Goal: Information Seeking & Learning: Check status

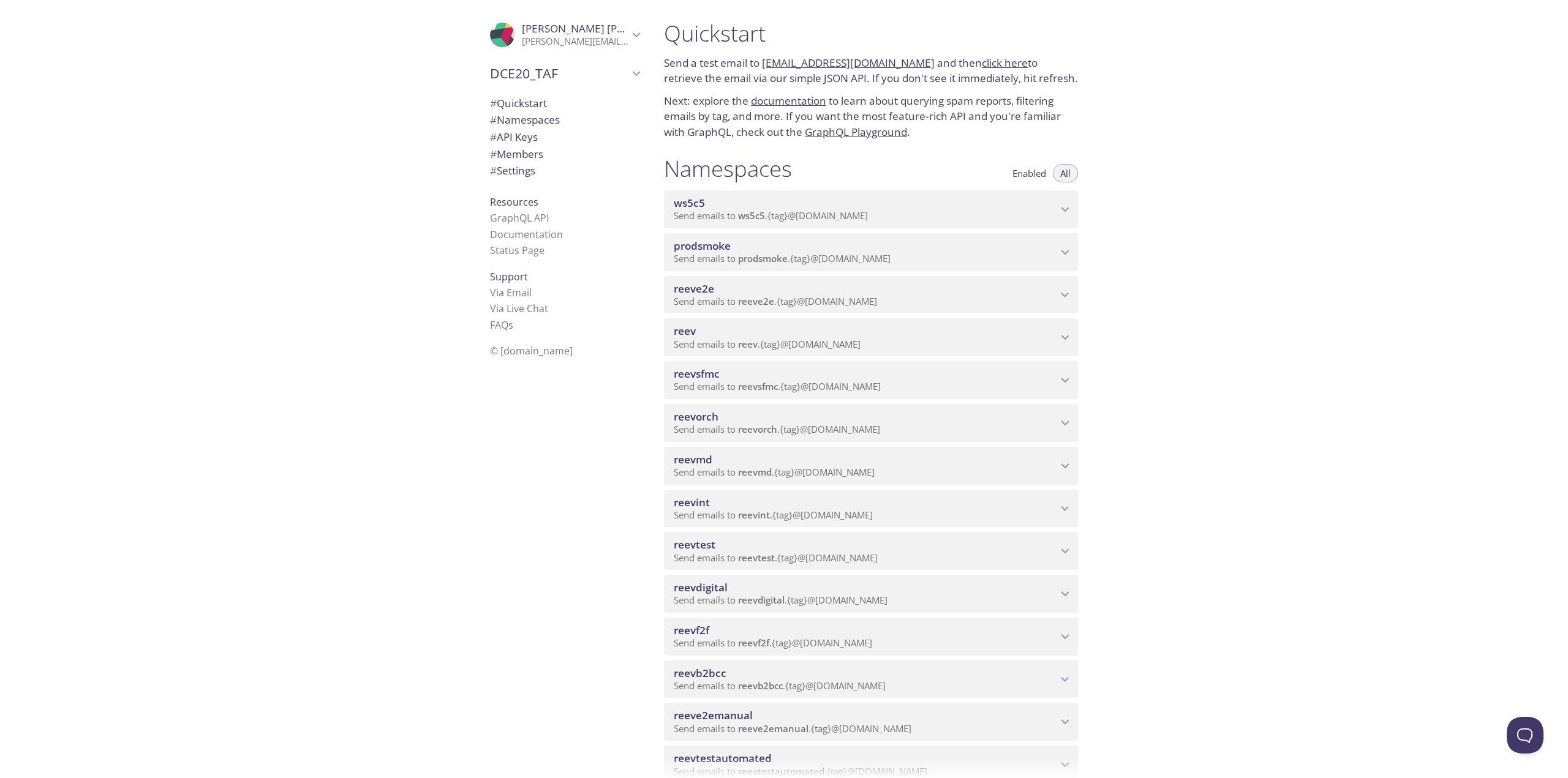
click at [755, 600] on span "reevdigital" at bounding box center [761, 600] width 47 height 12
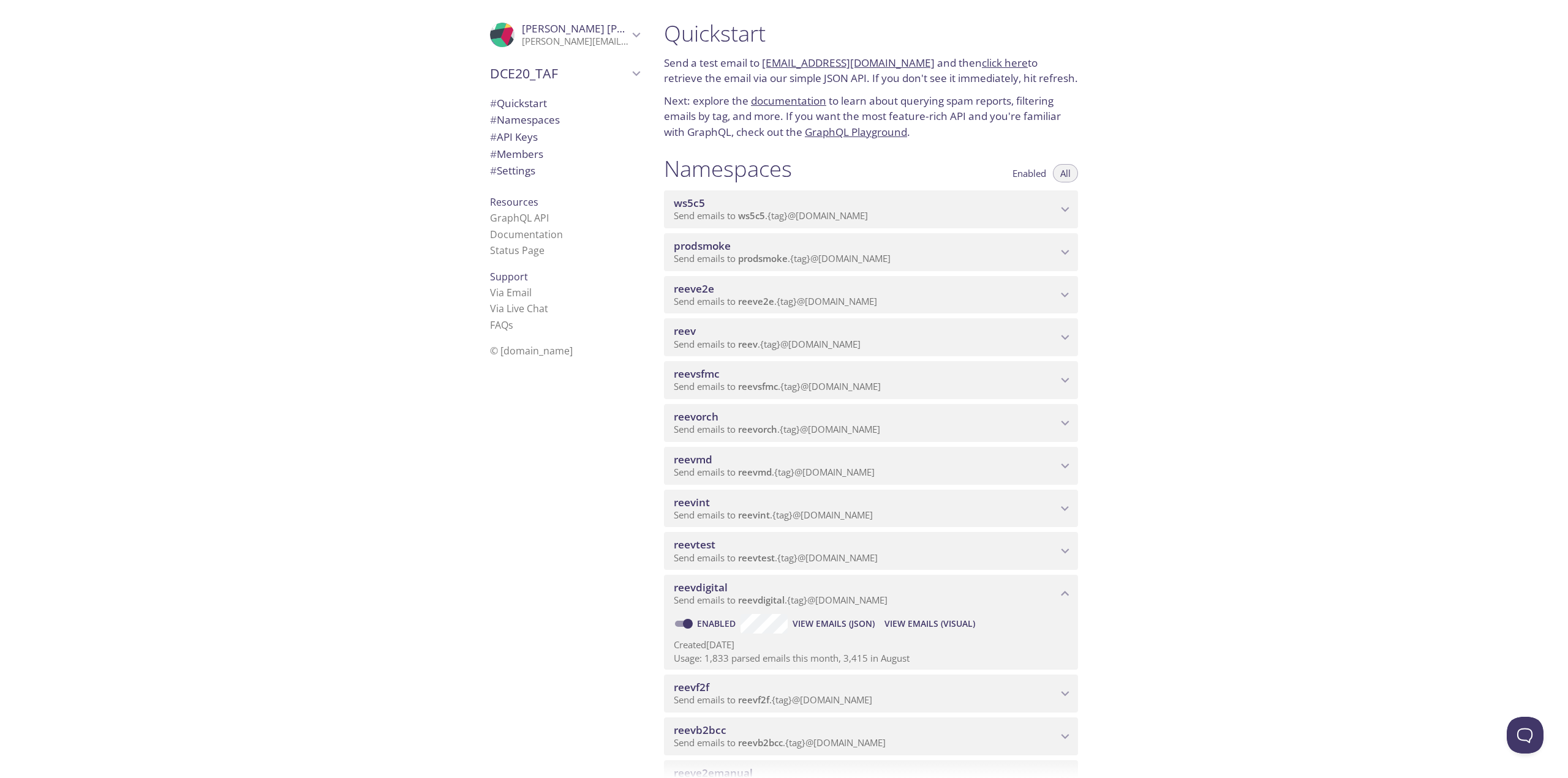
click at [923, 614] on button "View Emails (Visual)" at bounding box center [929, 624] width 100 height 19
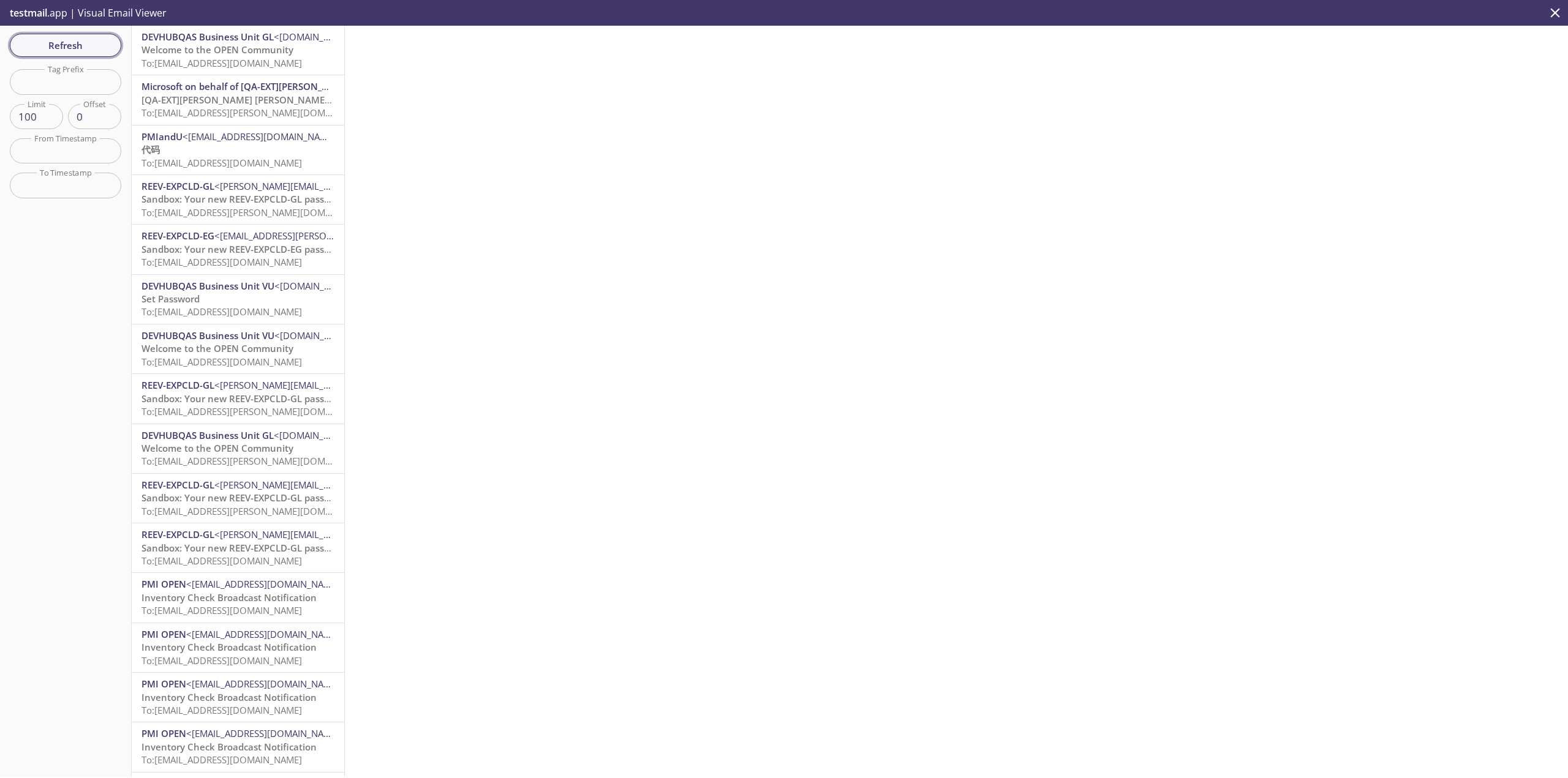
click at [52, 49] on span "Refresh" at bounding box center [65, 45] width 92 height 16
click at [58, 50] on span "Refresh" at bounding box center [65, 45] width 92 height 16
click at [296, 67] on span "To: [EMAIL_ADDRESS][DOMAIN_NAME]" at bounding box center [222, 63] width 161 height 12
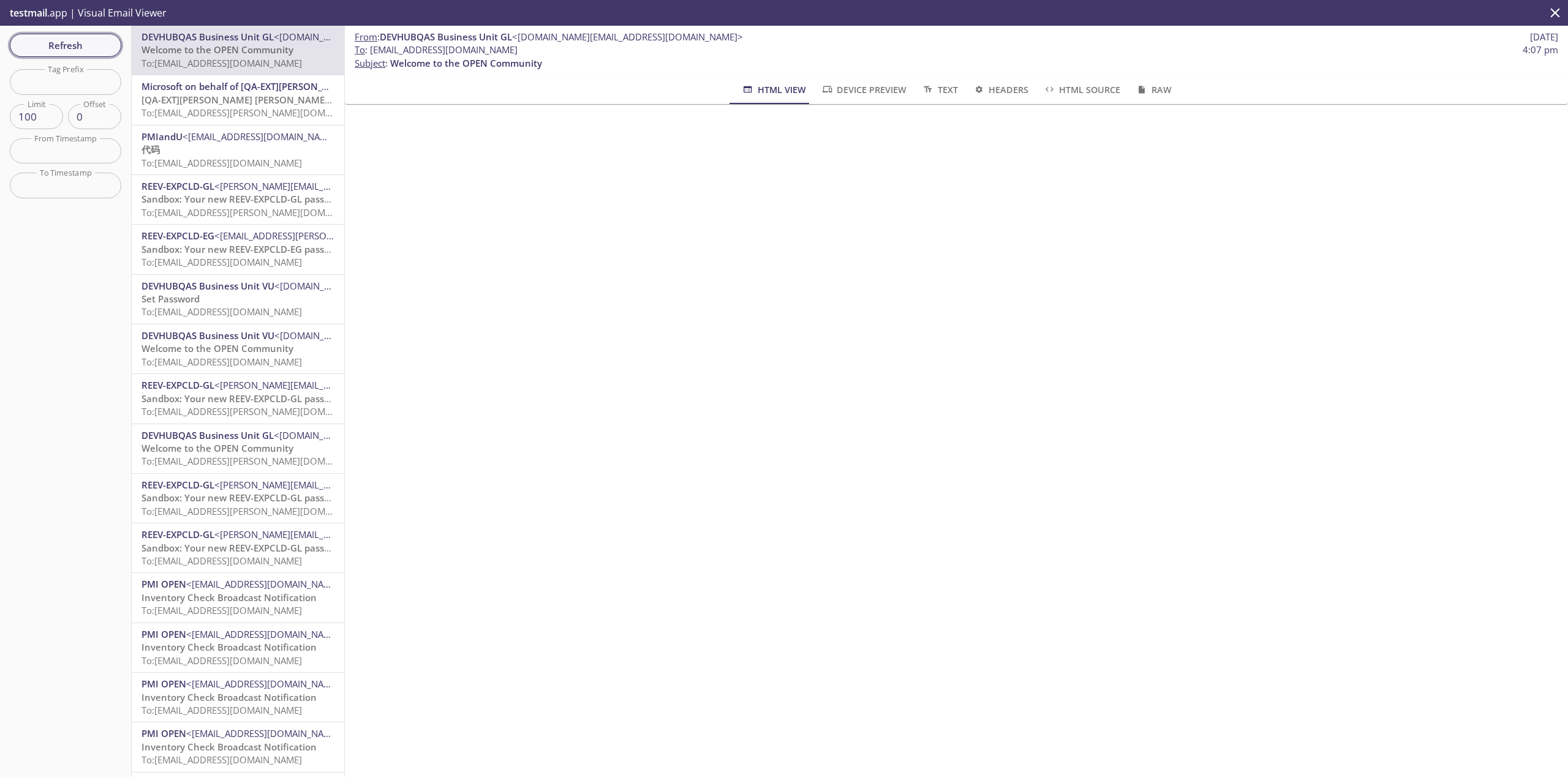
click at [49, 41] on span "Refresh" at bounding box center [65, 45] width 92 height 16
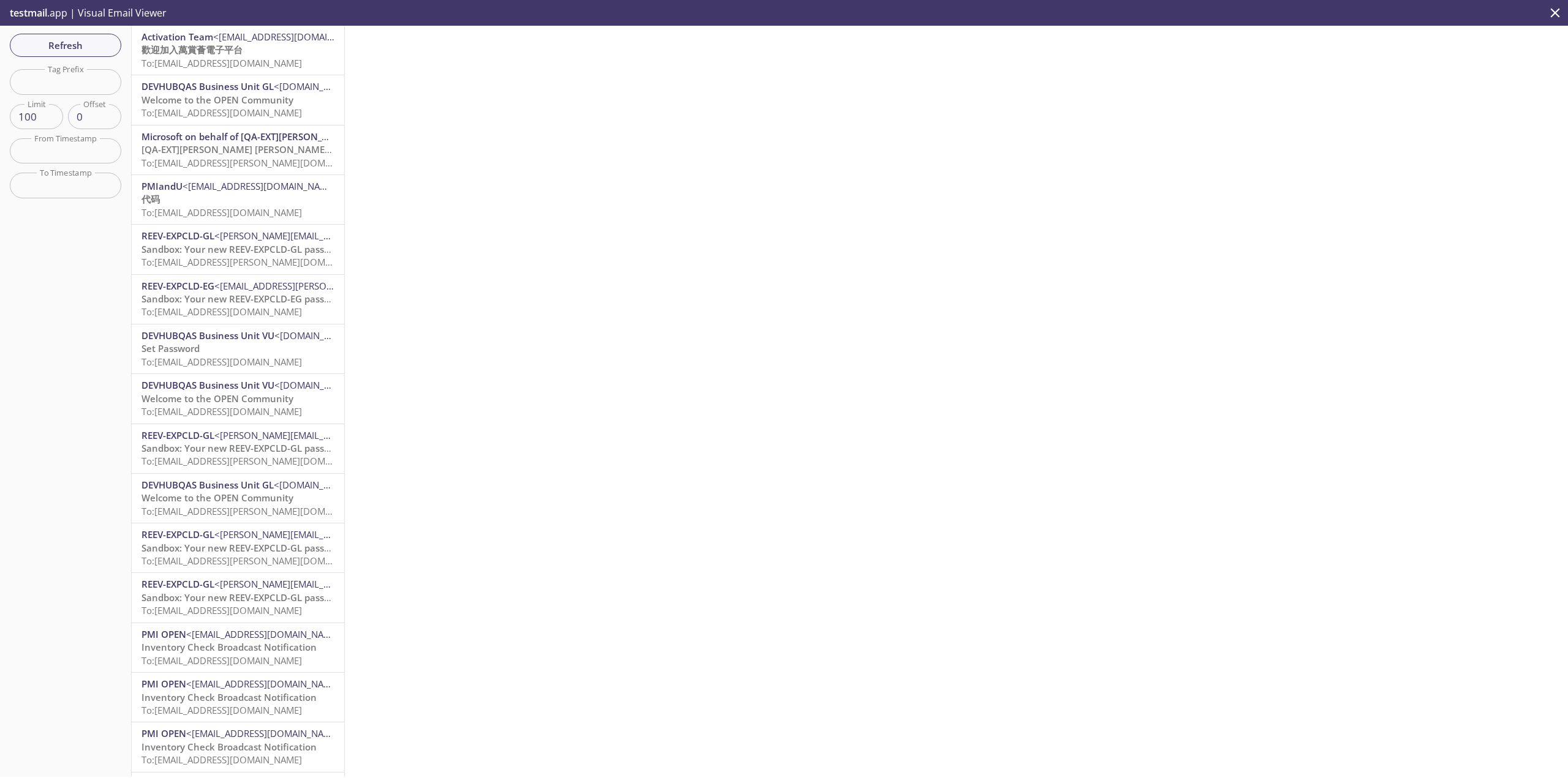
click at [207, 57] on span "To: [EMAIL_ADDRESS][DOMAIN_NAME]" at bounding box center [222, 63] width 161 height 12
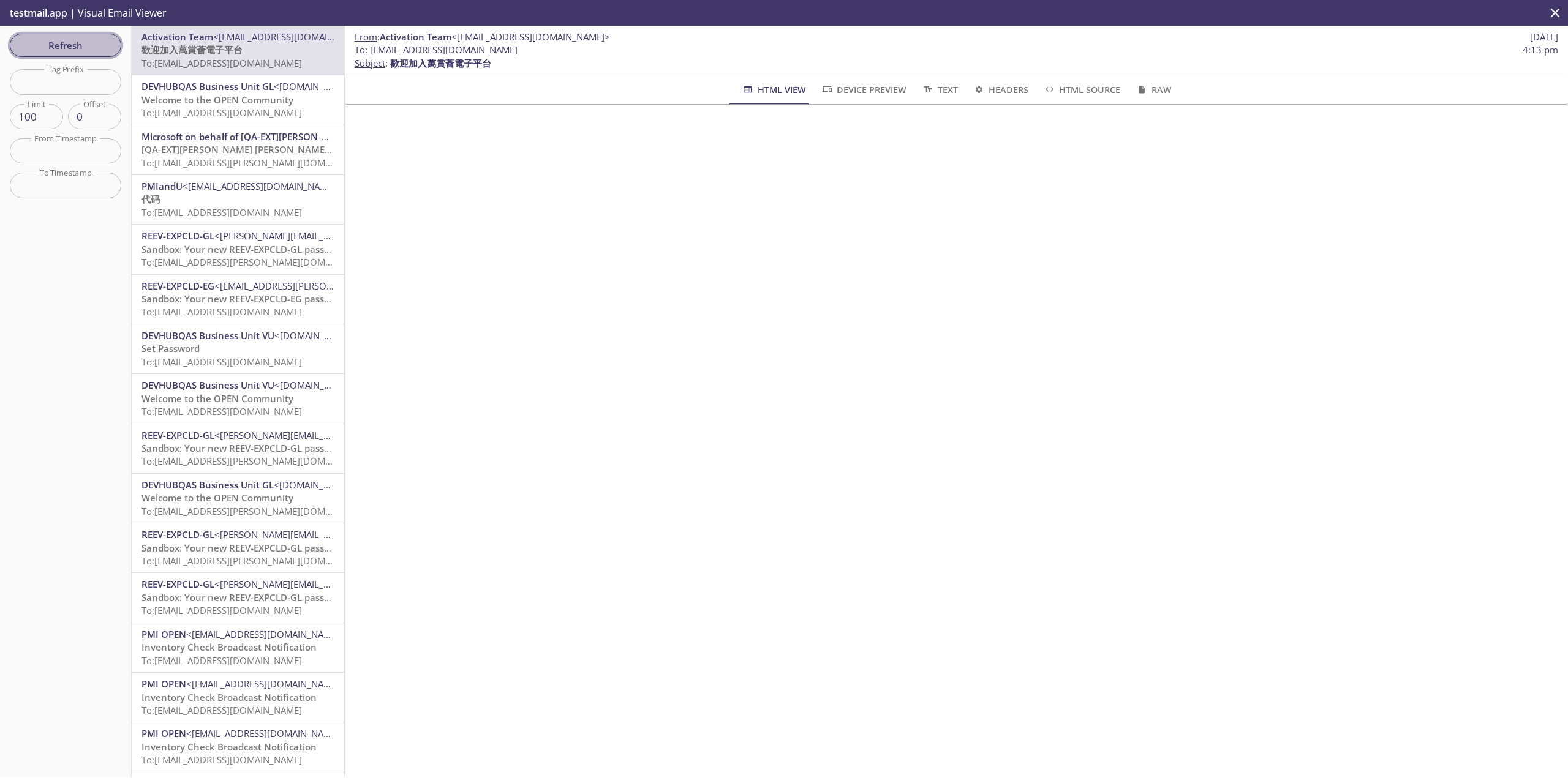
click at [70, 45] on span "Refresh" at bounding box center [65, 45] width 92 height 16
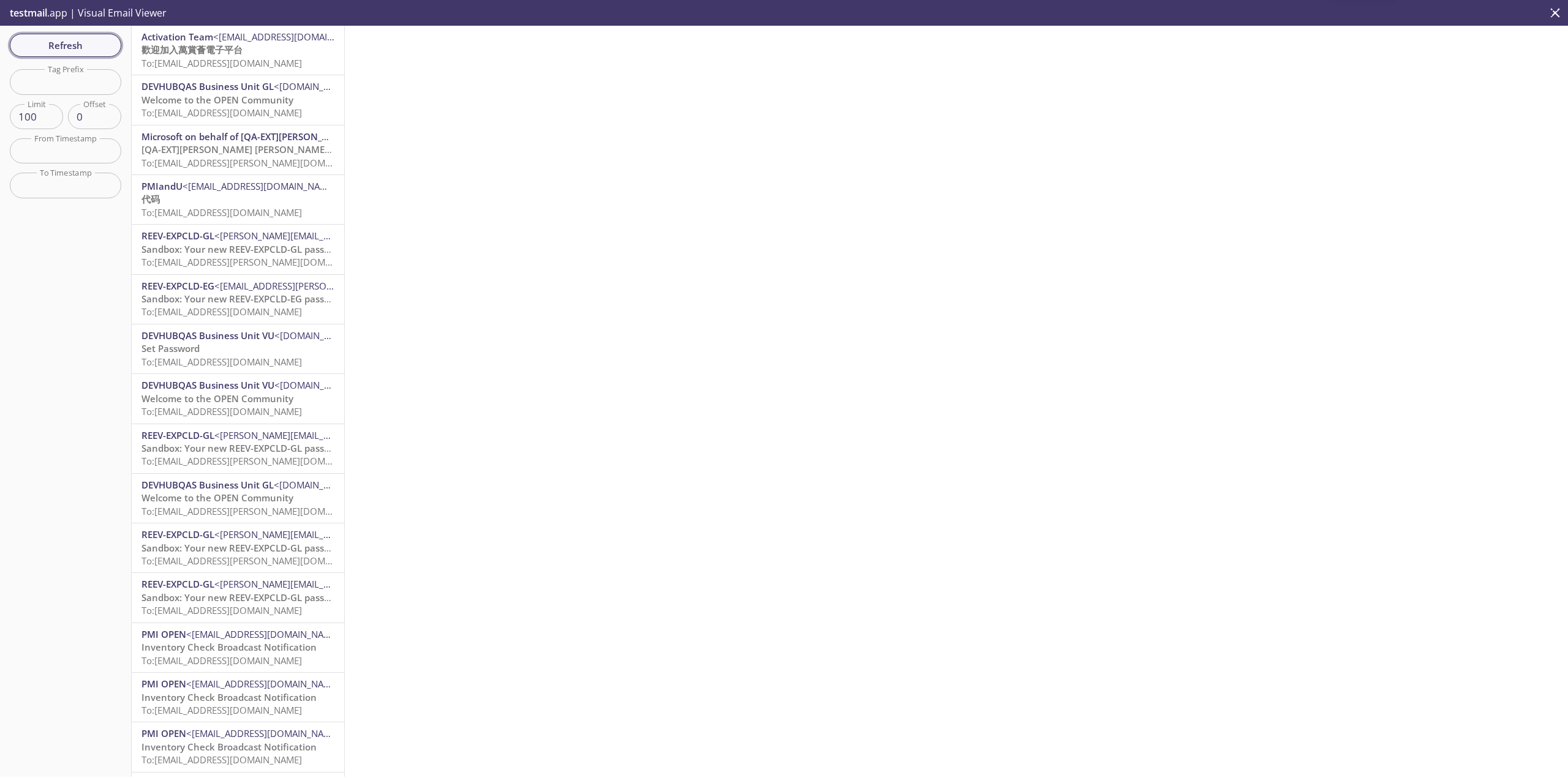
click at [70, 45] on span "Refresh" at bounding box center [65, 45] width 92 height 16
click at [73, 45] on span "Refresh" at bounding box center [65, 45] width 92 height 16
click at [77, 46] on span "Refresh" at bounding box center [65, 45] width 92 height 16
click at [86, 46] on span "Refresh" at bounding box center [65, 45] width 92 height 16
click at [302, 57] on span "To: [EMAIL_ADDRESS][DOMAIN_NAME]" at bounding box center [222, 63] width 161 height 12
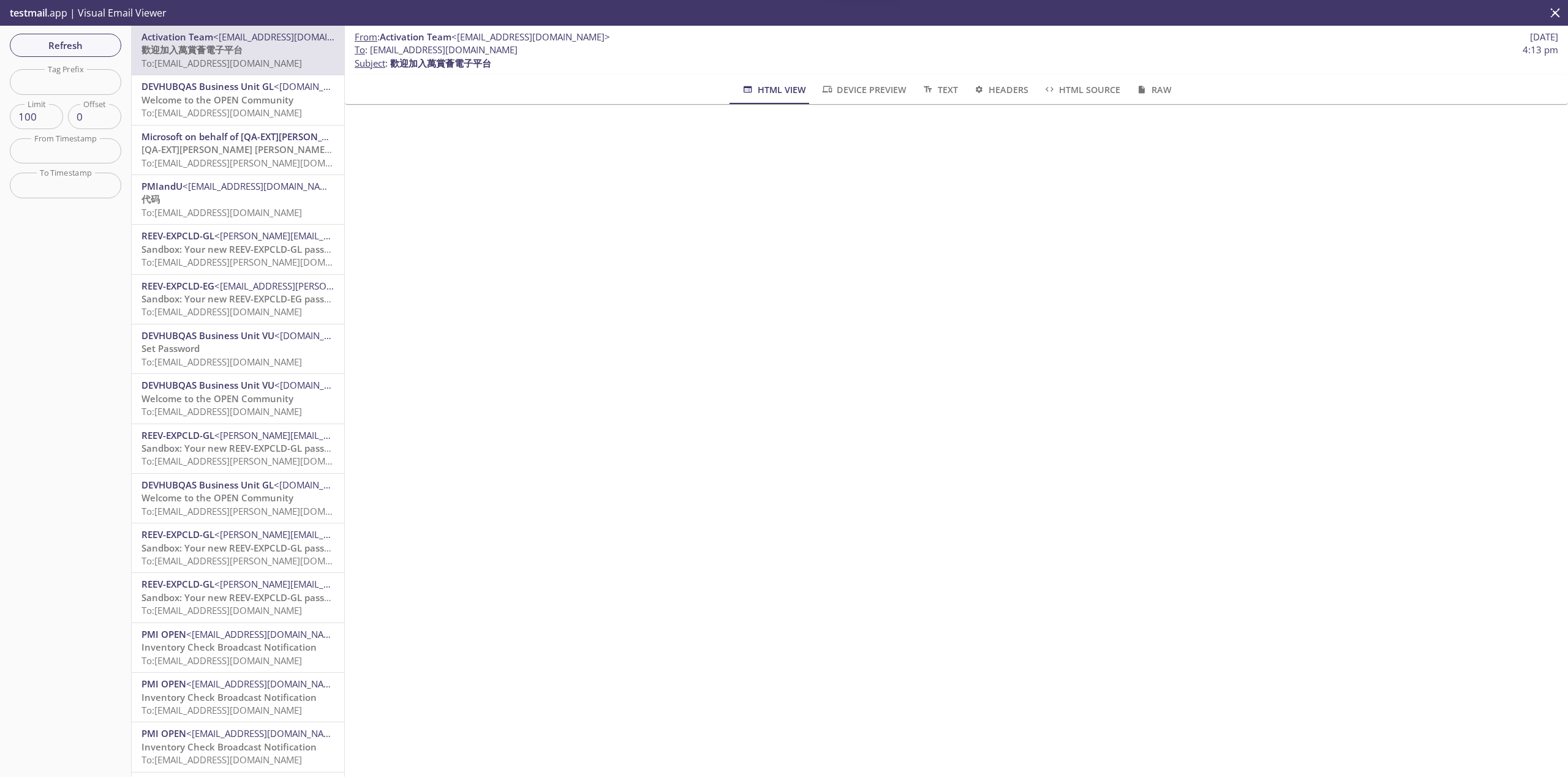
click at [67, 45] on span "Refresh" at bounding box center [65, 45] width 92 height 16
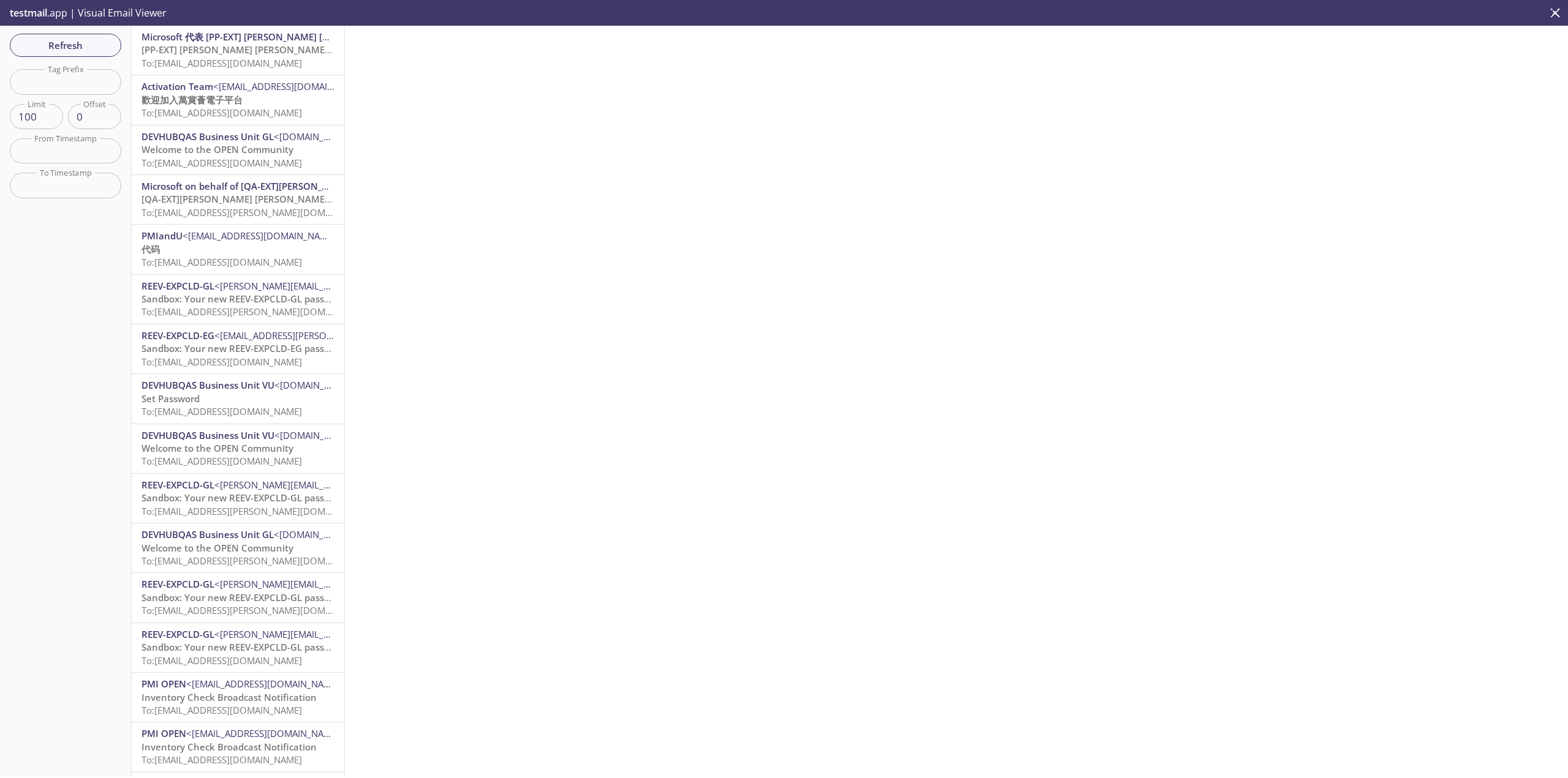
click at [273, 59] on span "To: [EMAIL_ADDRESS][DOMAIN_NAME]" at bounding box center [222, 63] width 161 height 12
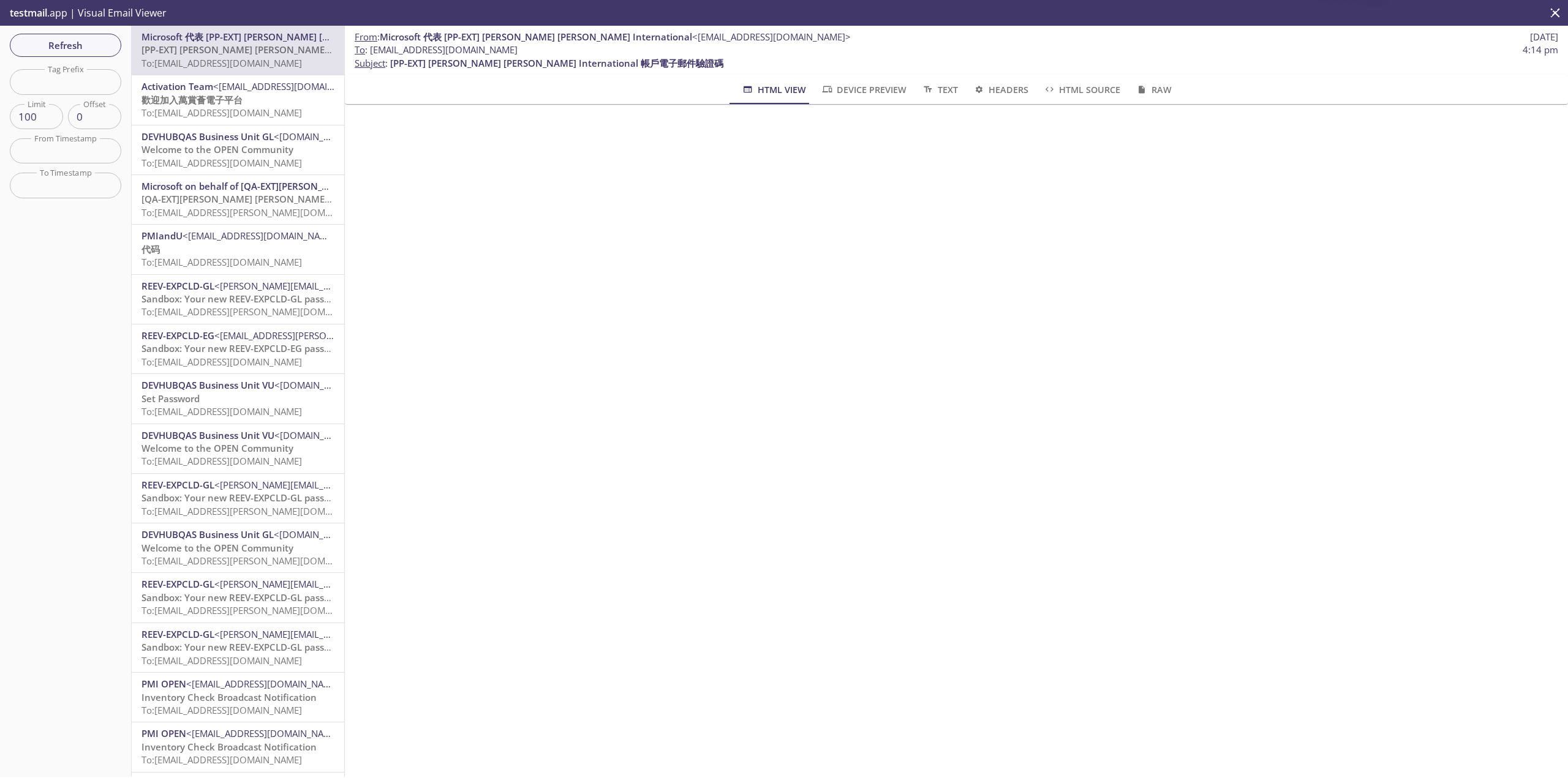
click at [796, 406] on div "From : Microsoft 代表 [PP-EXT] [PERSON_NAME] [PERSON_NAME] International <[EMAIL_…" at bounding box center [956, 401] width 1223 height 751
